Goal: Use online tool/utility: Utilize a website feature to perform a specific function

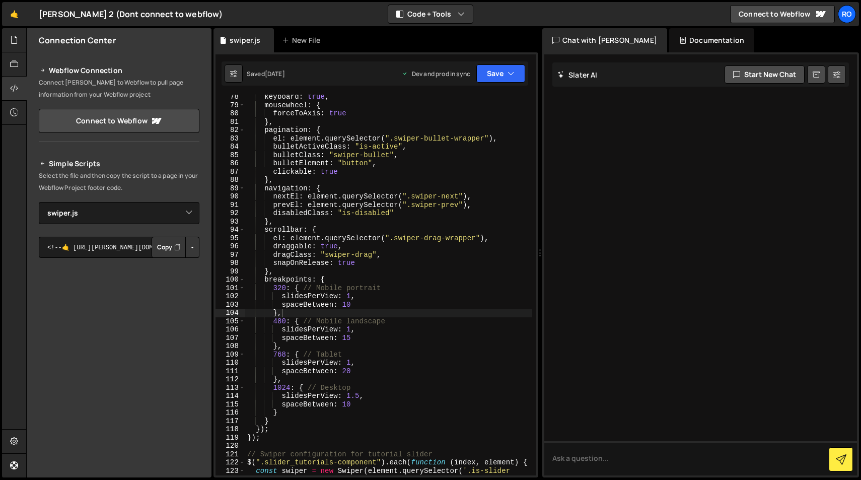
select select "48238"
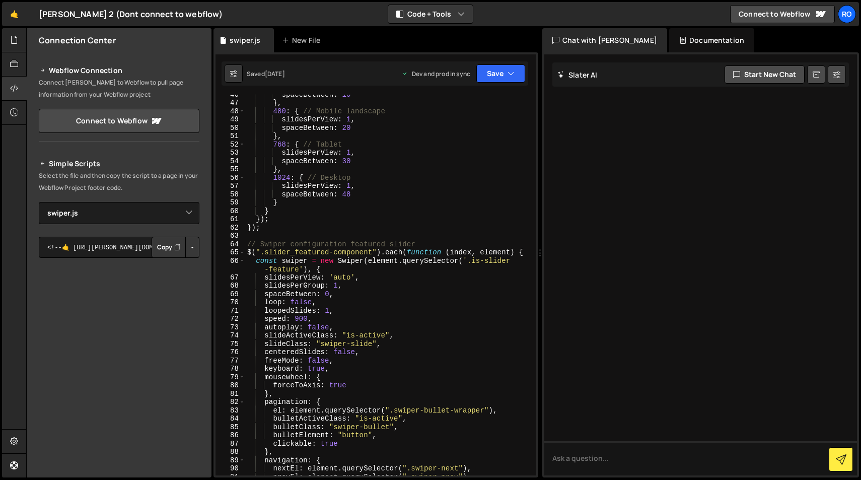
scroll to position [395, 0]
click at [329, 295] on div "spaceBetween : 10 } , 480 : { // Mobile landscape slidesPerView : 1 , spaceBetw…" at bounding box center [388, 288] width 287 height 397
click at [493, 167] on div "spaceBetween : 10 } , 480 : { // Mobile landscape slidesPerView : 1 , spaceBetw…" at bounding box center [388, 288] width 287 height 397
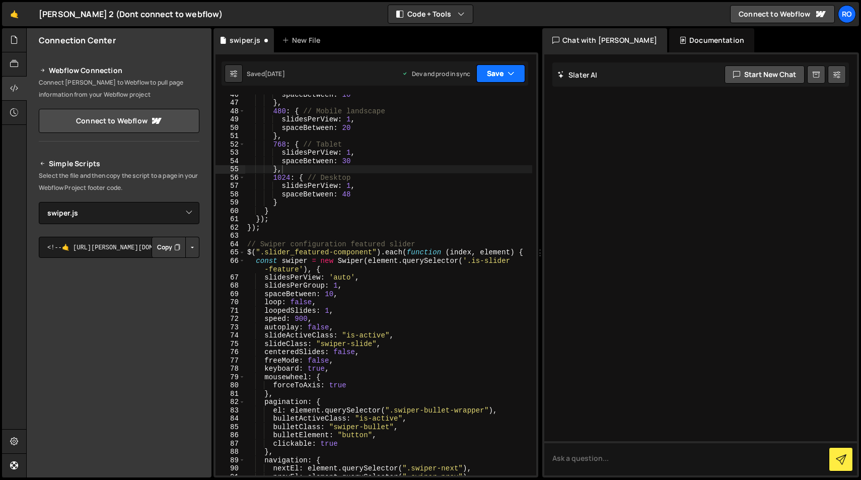
click at [503, 70] on button "Save" at bounding box center [500, 73] width 49 height 18
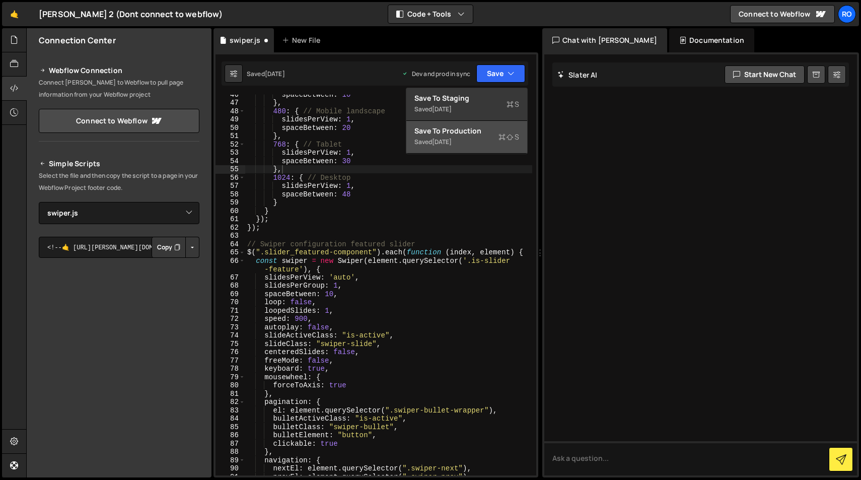
click at [485, 143] on div "Saved [DATE]" at bounding box center [466, 142] width 105 height 12
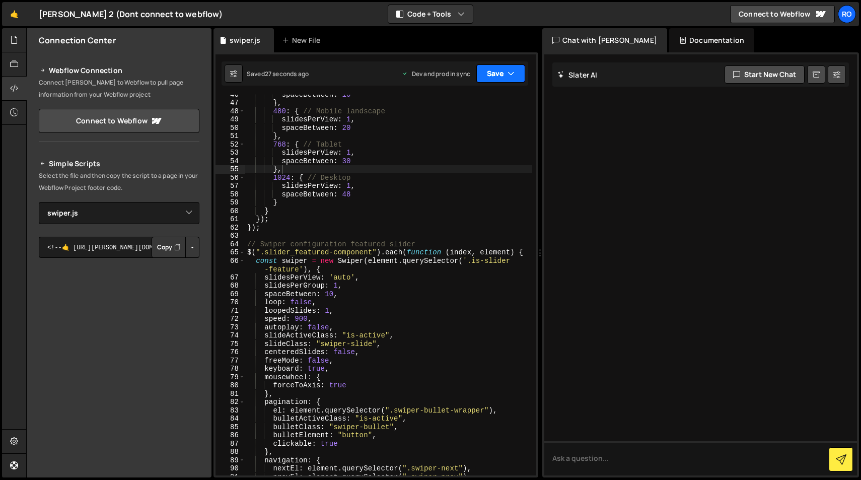
click at [511, 69] on icon "button" at bounding box center [510, 73] width 7 height 10
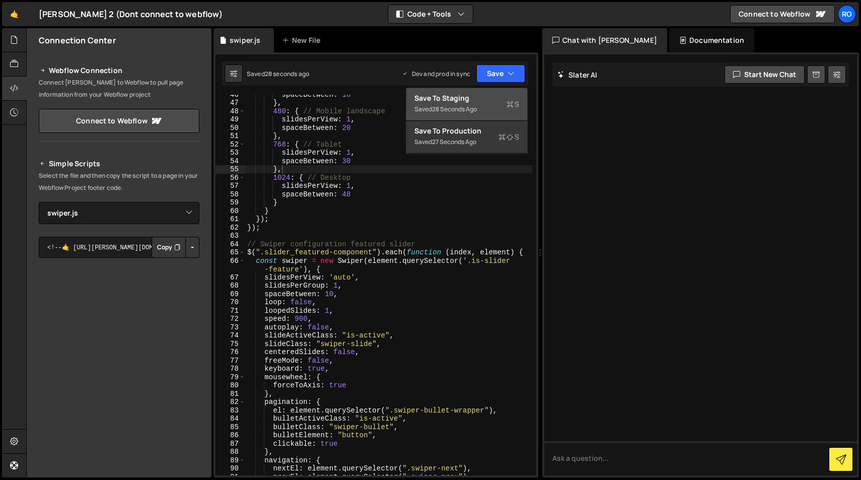
click at [488, 102] on div "Save to Staging S" at bounding box center [466, 98] width 105 height 10
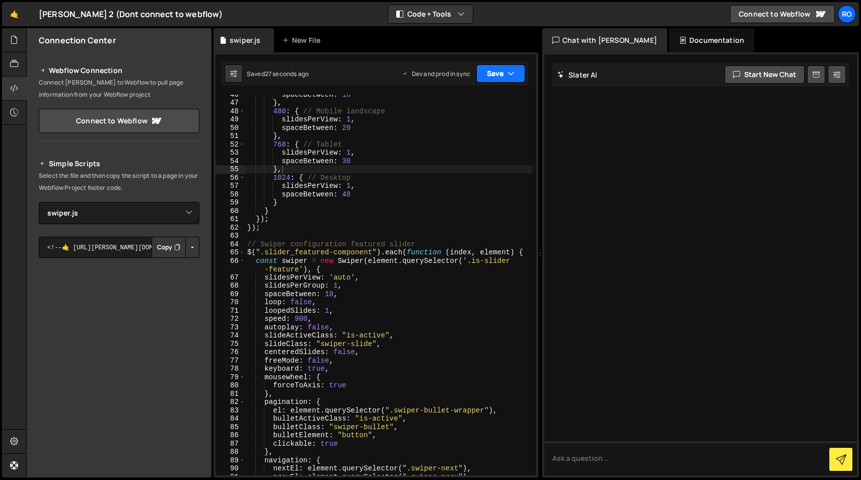
click at [504, 74] on button "Save" at bounding box center [500, 73] width 49 height 18
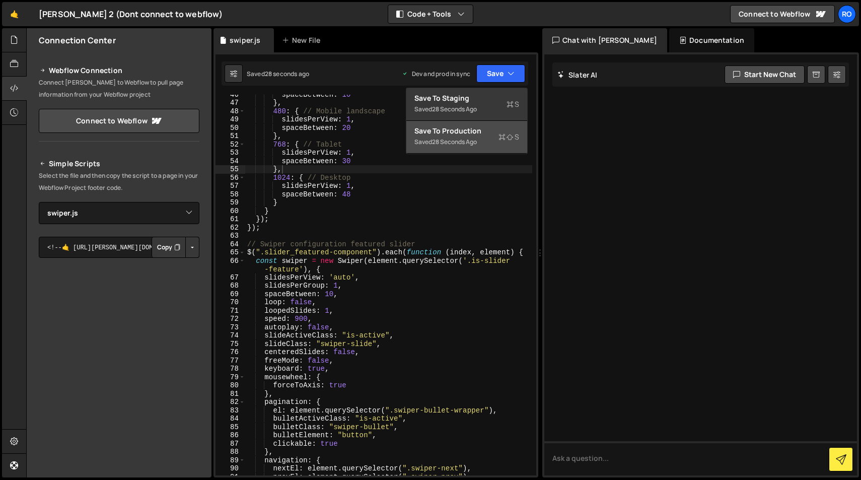
click at [501, 139] on icon at bounding box center [501, 137] width 7 height 10
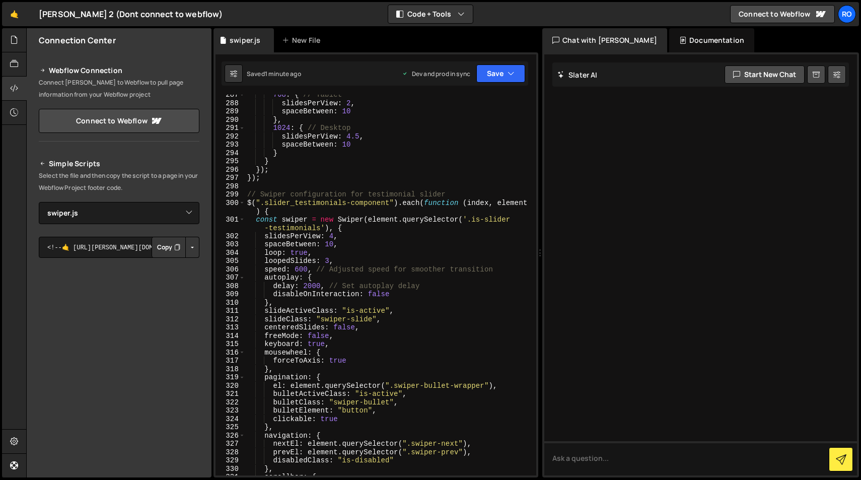
scroll to position [2427, 0]
click at [334, 246] on div "768 : { // Tablet slidesPerView : 2 , spaceBetween : 10 } , 1024 : { // Desktop…" at bounding box center [388, 290] width 287 height 397
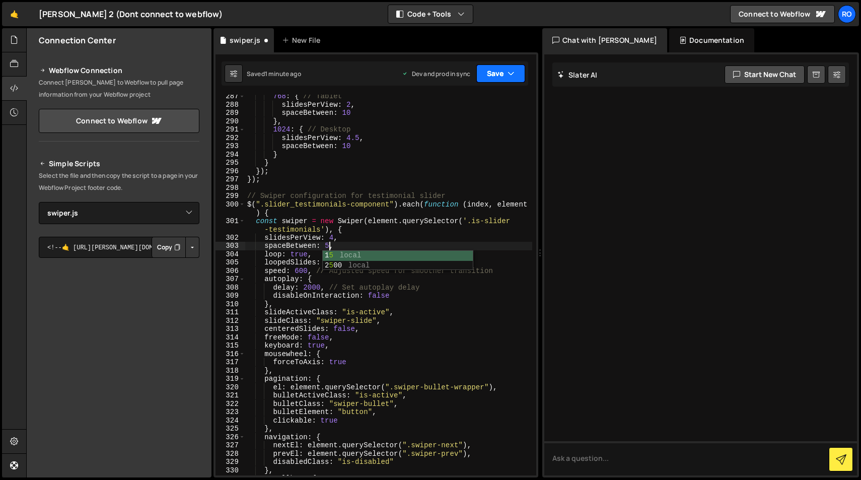
click at [493, 73] on button "Save" at bounding box center [500, 73] width 49 height 18
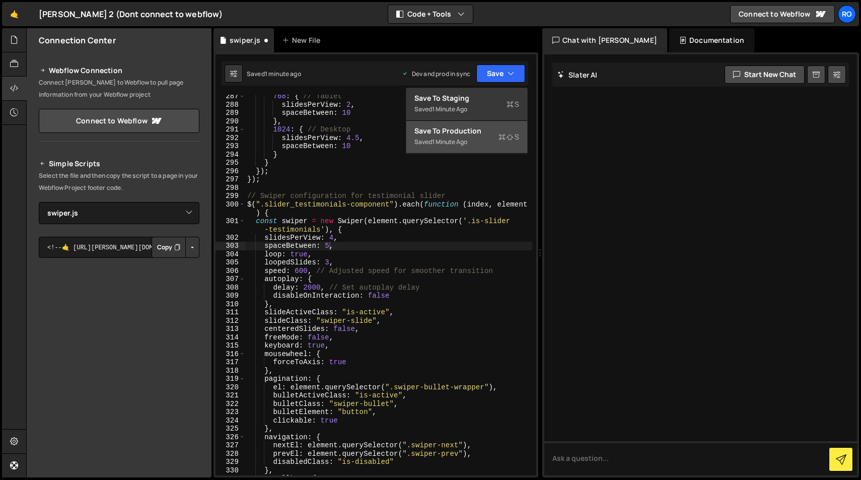
click at [481, 136] on div "Saved 1 minute ago" at bounding box center [466, 142] width 105 height 12
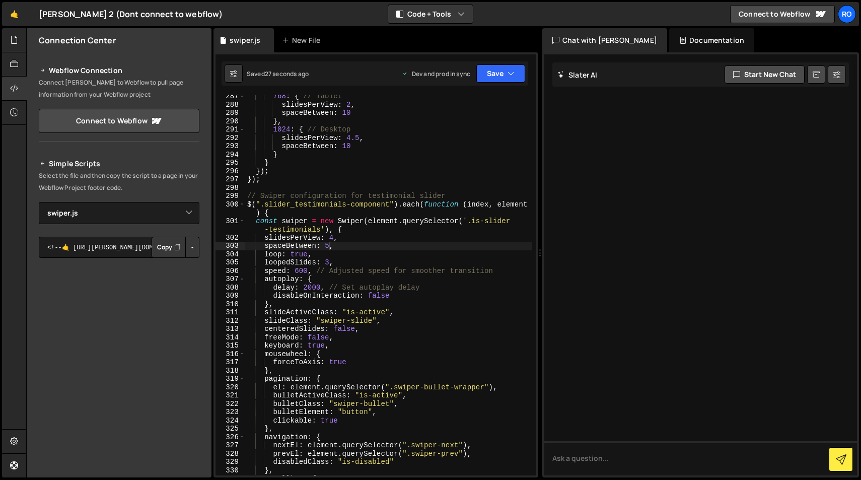
click at [329, 247] on div "768 : { // Tablet slidesPerView : 2 , spaceBetween : 10 } , 1024 : { // Desktop…" at bounding box center [388, 290] width 287 height 397
click at [498, 71] on button "Save" at bounding box center [500, 73] width 49 height 18
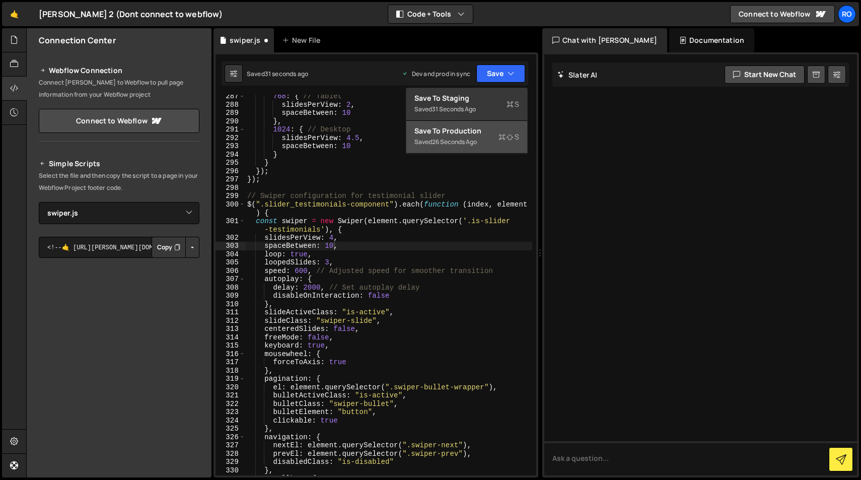
click at [501, 131] on div "Save to Production S" at bounding box center [466, 131] width 105 height 10
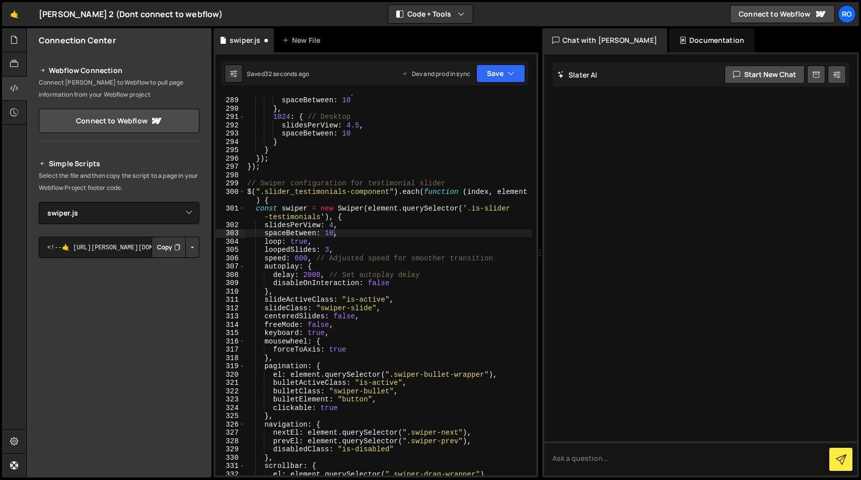
scroll to position [2440, 0]
click at [332, 225] on div "slidesPerView : 2 , spaceBetween : 10 } , 1024 : { // Desktop slidesPerView : 4…" at bounding box center [388, 286] width 287 height 397
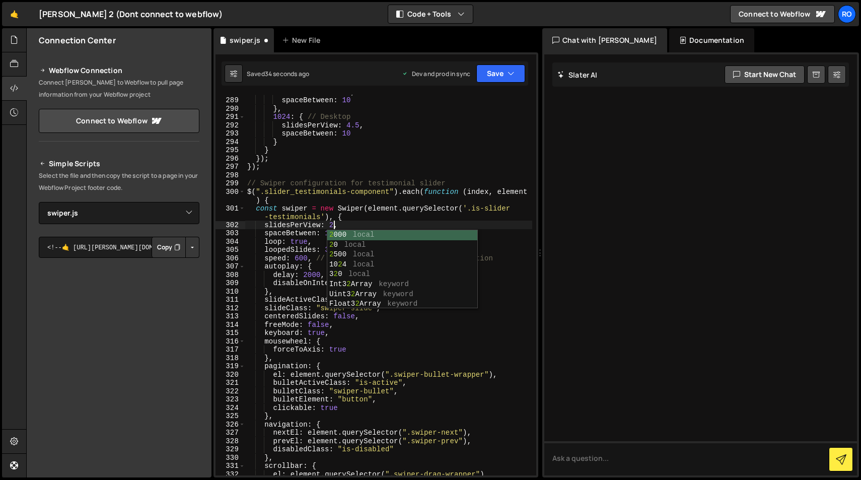
scroll to position [0, 6]
click at [495, 77] on button "Save" at bounding box center [494, 73] width 61 height 18
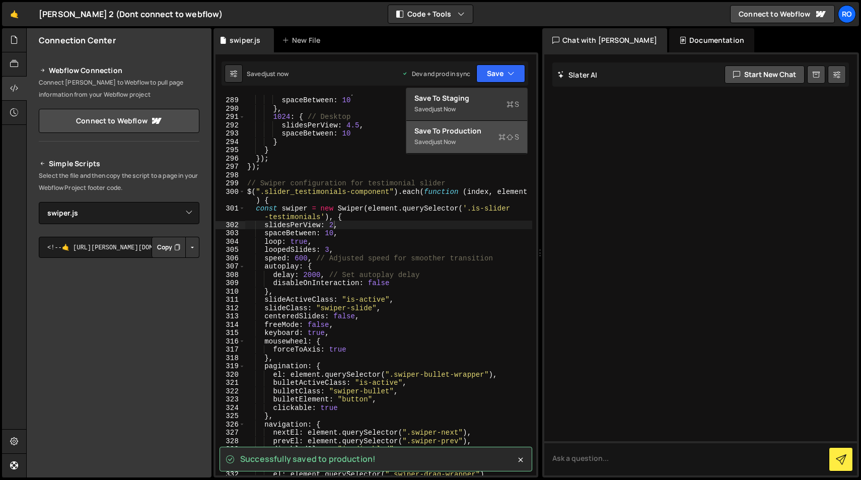
click at [491, 141] on div "Saved just now" at bounding box center [466, 142] width 105 height 12
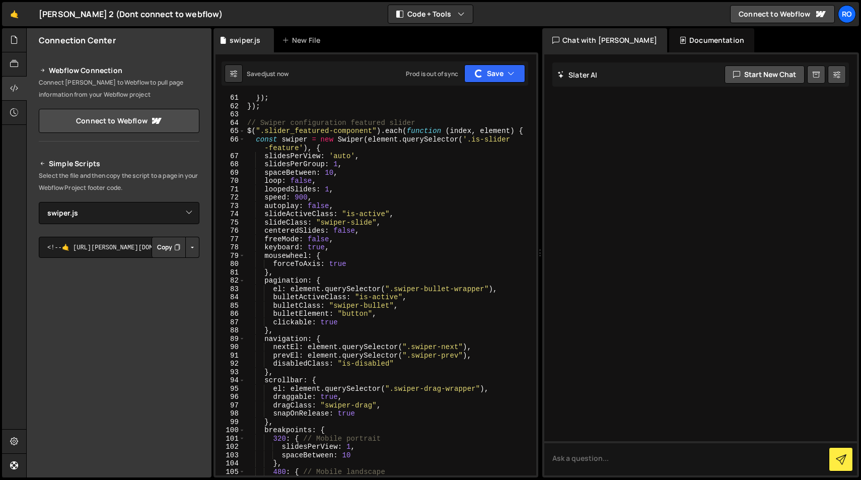
scroll to position [518, 0]
click at [337, 162] on div "}) ; }) ; // Swiper configuration featured slider $ ( ".slider_featured-compone…" at bounding box center [388, 290] width 287 height 397
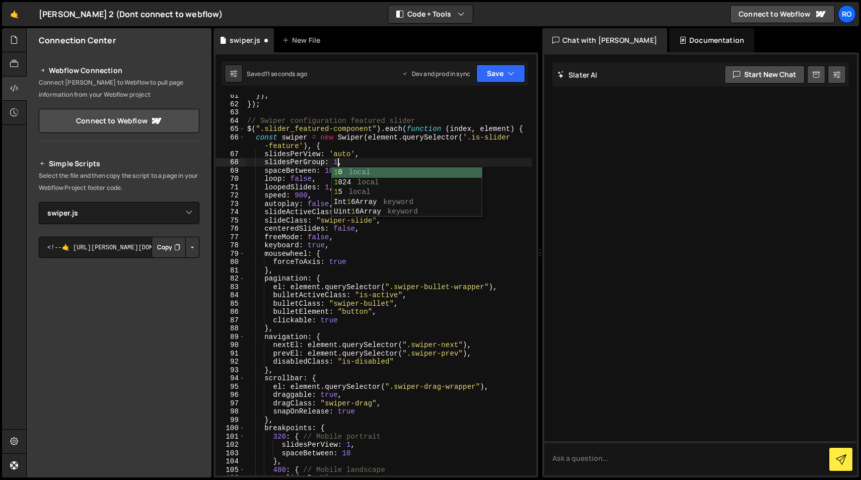
click at [352, 153] on div "}) ; }) ; // Swiper configuration featured slider $ ( ".slider_featured-compone…" at bounding box center [388, 290] width 287 height 397
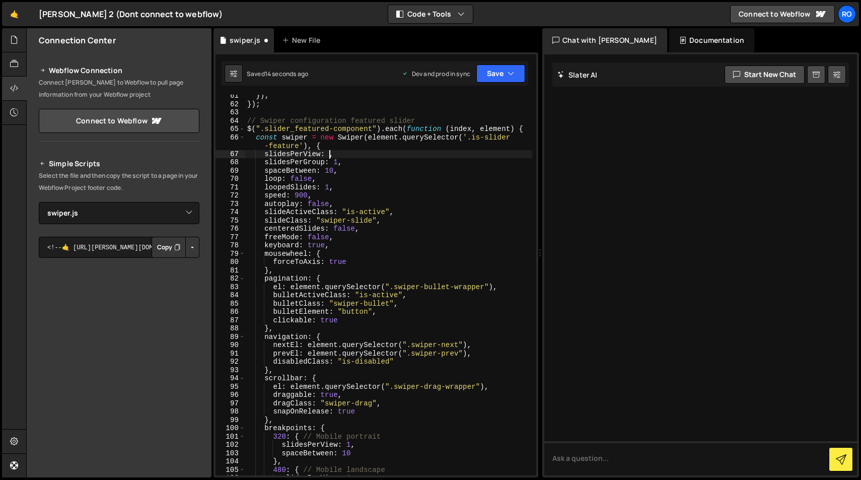
scroll to position [0, 6]
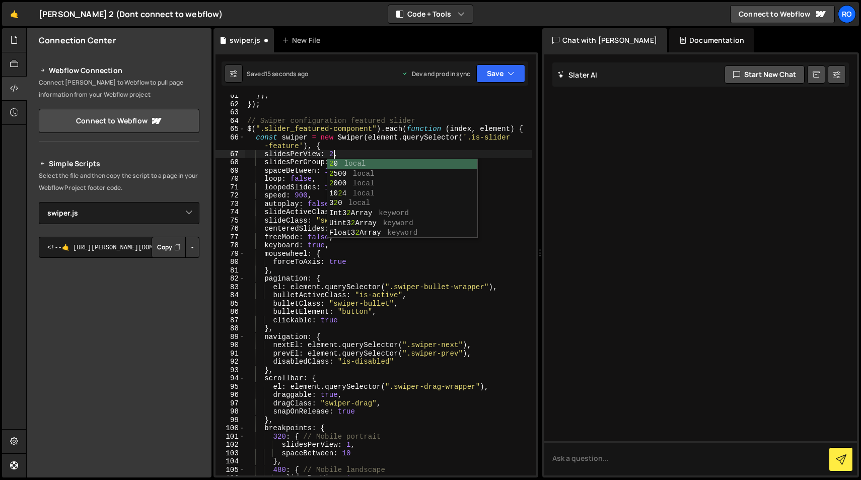
click at [494, 235] on div "}) ; }) ; // Swiper configuration featured slider $ ( ".slider_featured-compone…" at bounding box center [388, 290] width 287 height 397
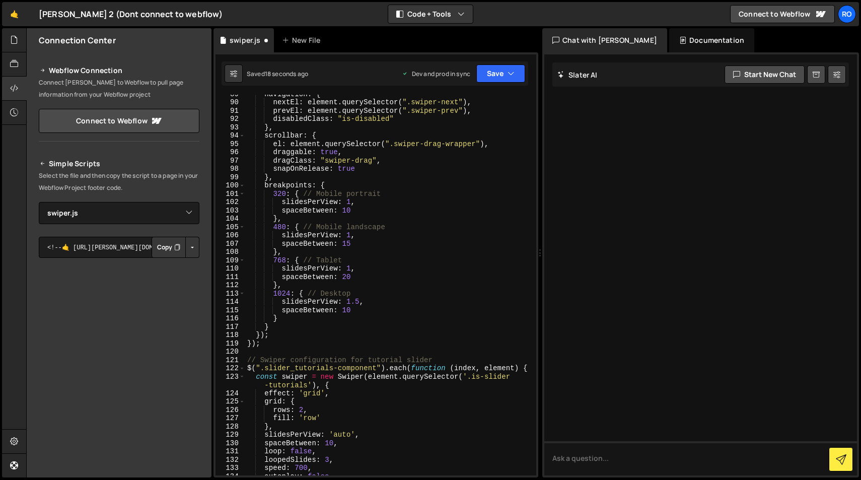
scroll to position [760, 0]
click at [497, 78] on button "Save" at bounding box center [500, 73] width 49 height 18
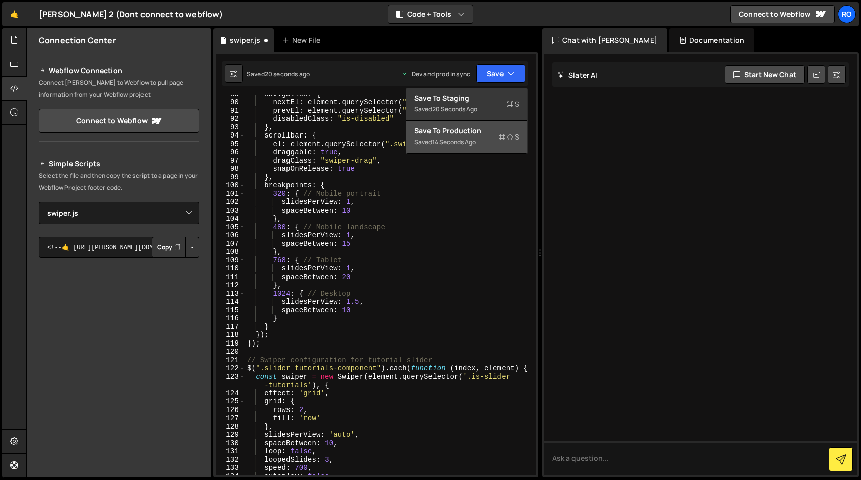
click at [488, 133] on div "Save to Production S" at bounding box center [466, 131] width 105 height 10
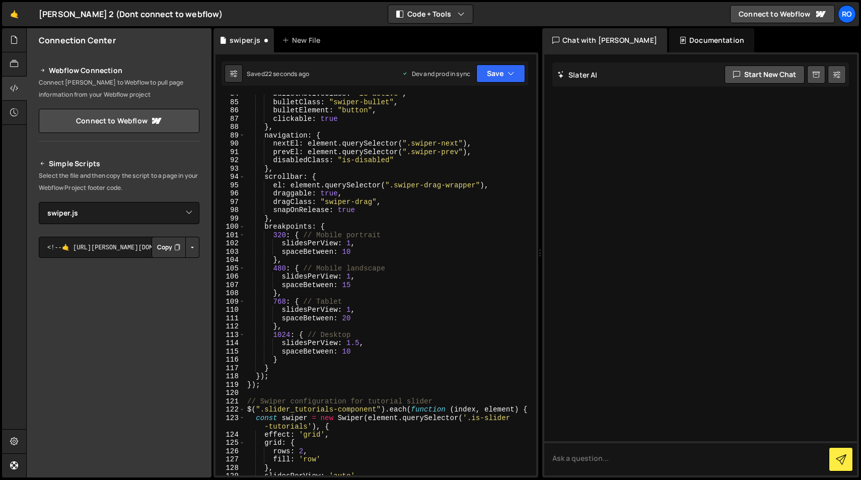
scroll to position [723, 0]
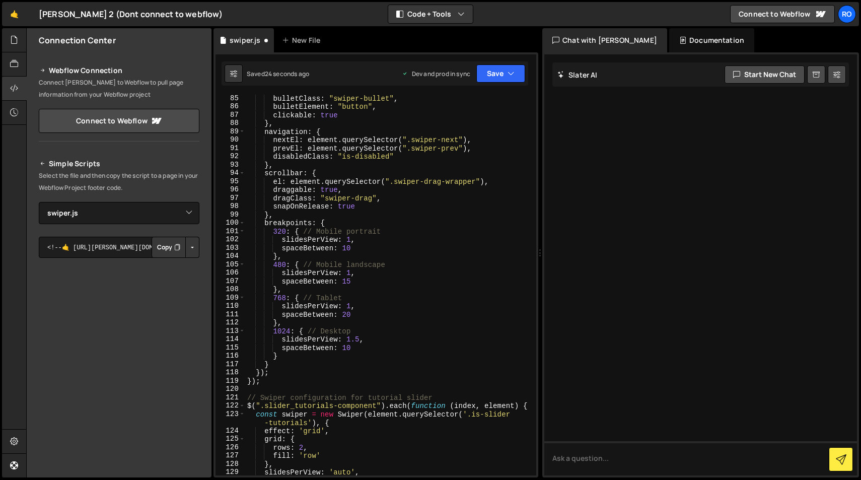
click at [358, 339] on div "bulletClass : "swiper-bullet" , bulletElement : "button" , clickable : true } ,…" at bounding box center [388, 292] width 287 height 397
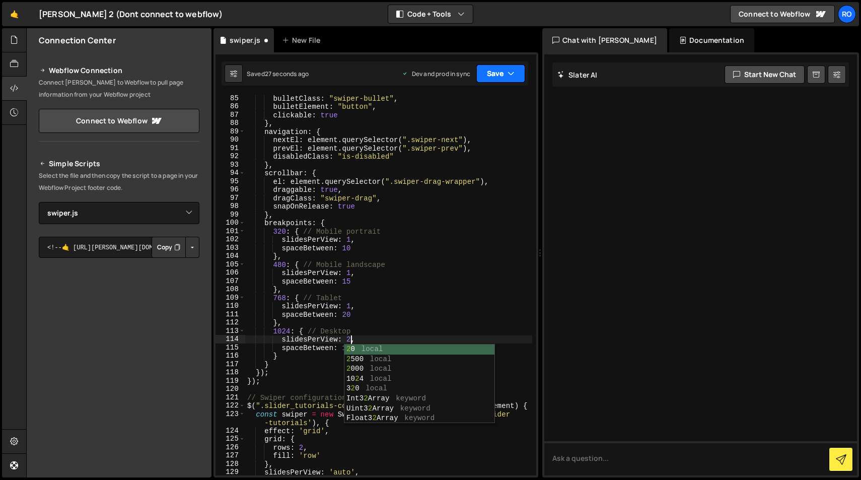
type textarea "slidesPerView: 2,"
click at [509, 76] on icon "button" at bounding box center [510, 73] width 7 height 10
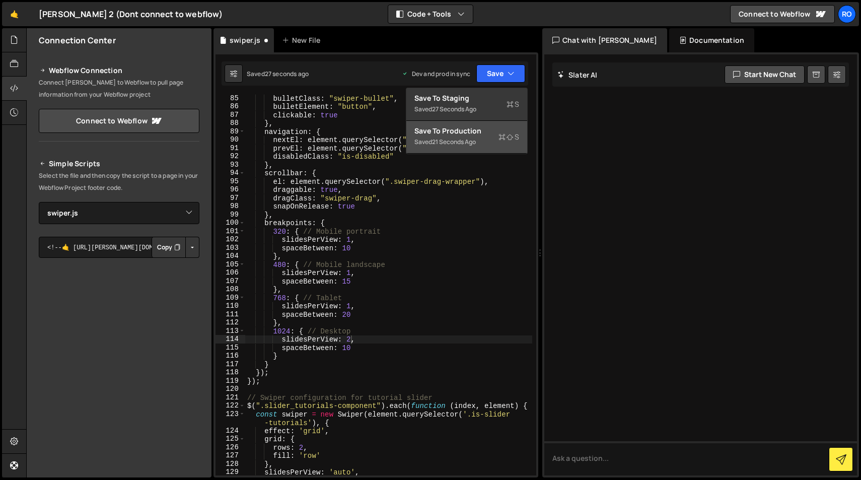
click at [503, 146] on div "Saved 21 seconds ago" at bounding box center [466, 142] width 105 height 12
